Goal: Transaction & Acquisition: Purchase product/service

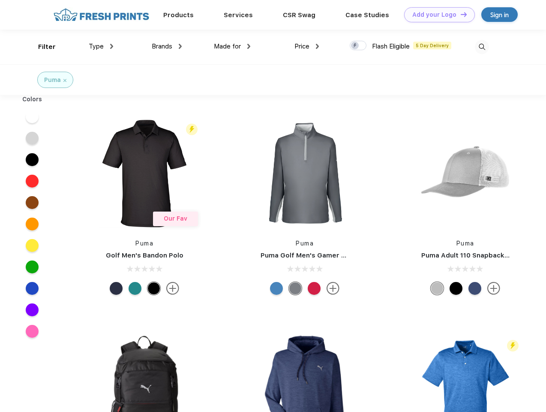
click at [437, 15] on link "Add your Logo Design Tool" at bounding box center [439, 14] width 71 height 15
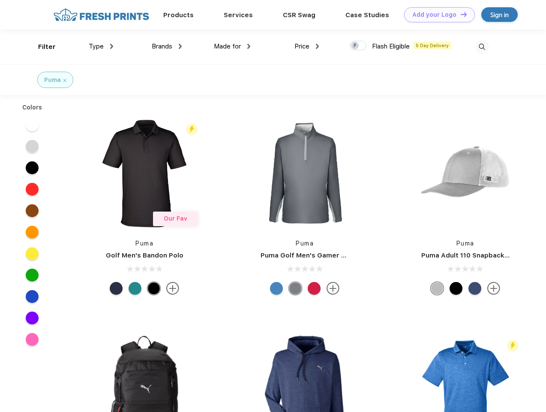
click at [0, 0] on div "Design Tool" at bounding box center [0, 0] width 0 height 0
click at [460, 14] on link "Add your Logo Design Tool" at bounding box center [439, 14] width 71 height 15
click at [41, 47] on div "Filter" at bounding box center [47, 47] width 18 height 10
click at [101, 46] on span "Type" at bounding box center [96, 46] width 15 height 8
click at [167, 46] on span "Brands" at bounding box center [162, 46] width 21 height 8
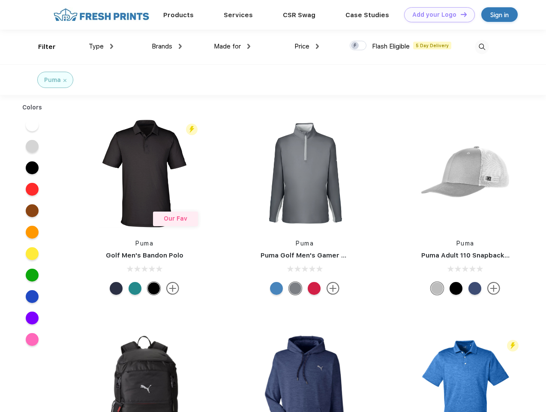
click at [232, 46] on span "Made for" at bounding box center [227, 46] width 27 height 8
click at [307, 46] on span "Price" at bounding box center [302, 46] width 15 height 8
click at [359, 46] on div at bounding box center [358, 45] width 17 height 9
click at [356, 46] on input "checkbox" at bounding box center [353, 43] width 6 height 6
click at [482, 47] on img at bounding box center [482, 47] width 14 height 14
